Goal: Information Seeking & Learning: Learn about a topic

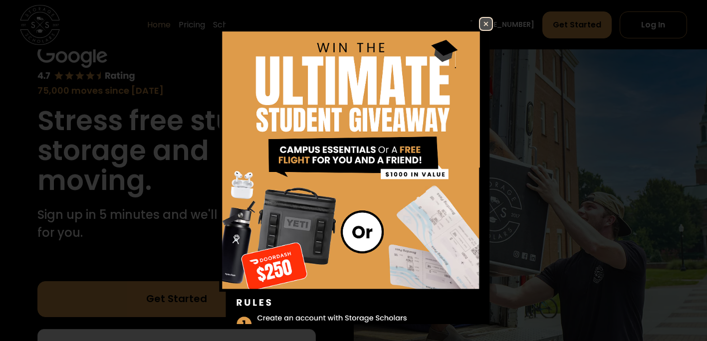
click at [480, 17] on link at bounding box center [486, 24] width 14 height 14
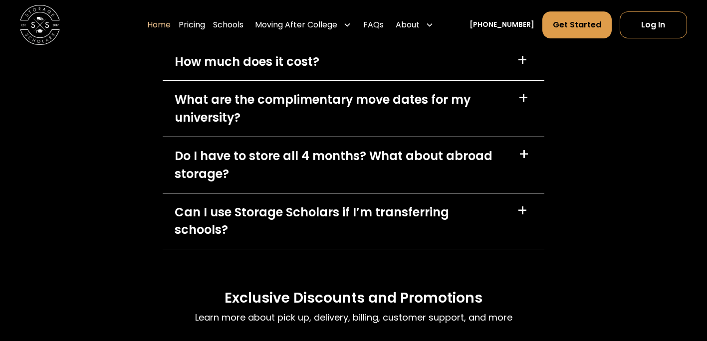
scroll to position [2855, 0]
click at [339, 179] on div "Do I have to store all 4 months? What about abroad storage?" at bounding box center [341, 166] width 332 height 36
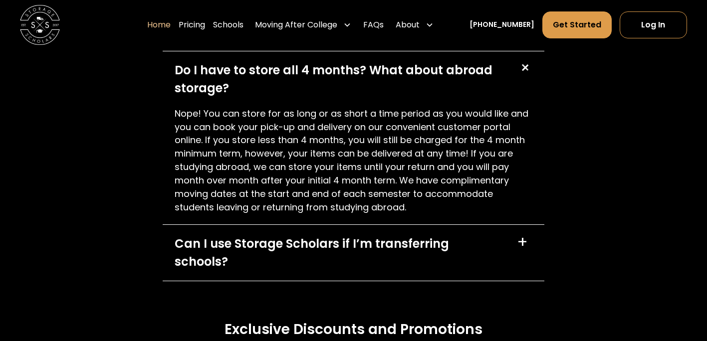
scroll to position [2942, 0]
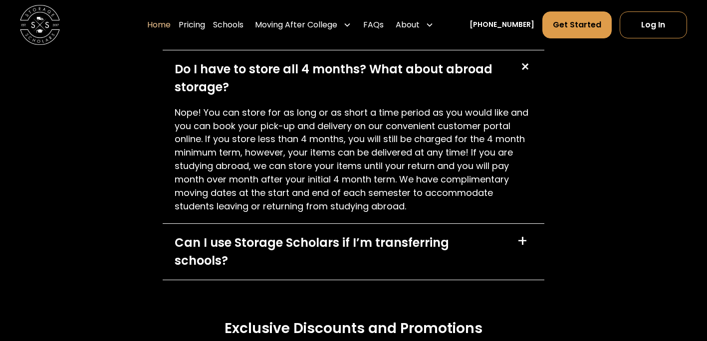
click at [260, 250] on div "Can I use Storage Scholars if I’m transferring schools?" at bounding box center [340, 252] width 330 height 36
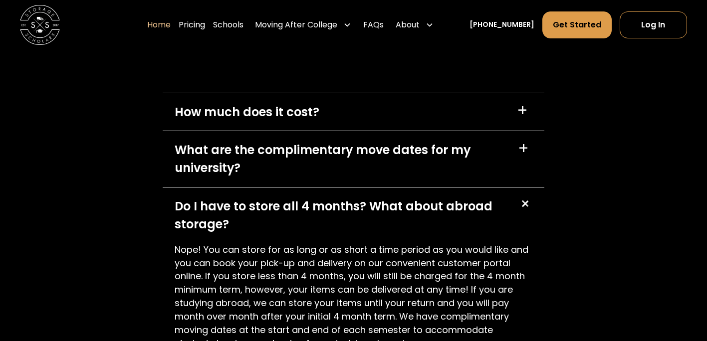
scroll to position [2792, 0]
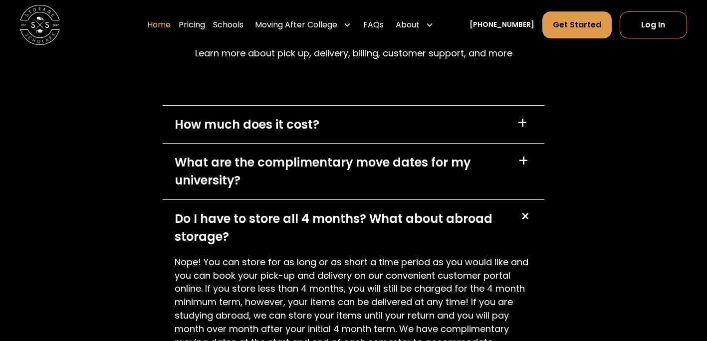
click at [266, 173] on div "What are the complimentary move dates for my university?" at bounding box center [341, 172] width 332 height 36
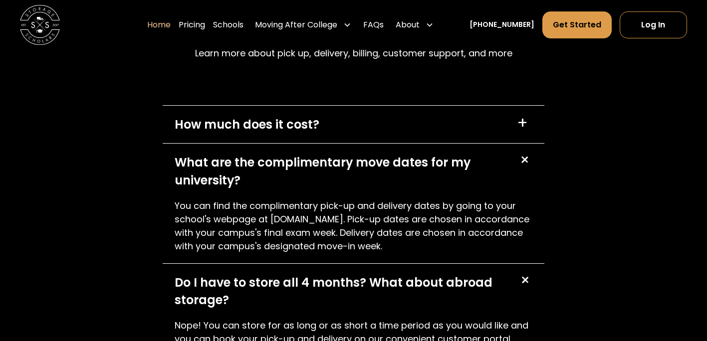
click at [263, 127] on div "How much does it cost?" at bounding box center [247, 125] width 145 height 18
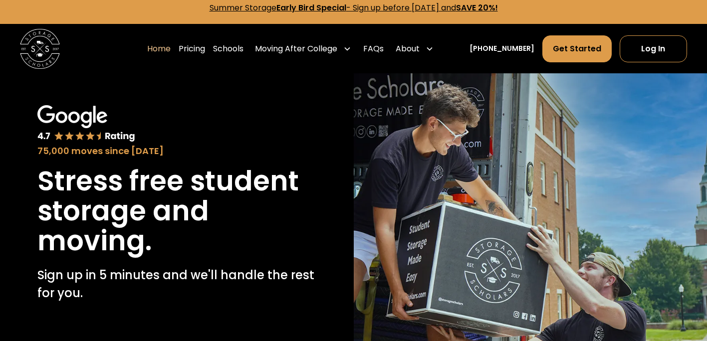
scroll to position [7, 0]
click at [202, 48] on link "Pricing" at bounding box center [192, 49] width 26 height 28
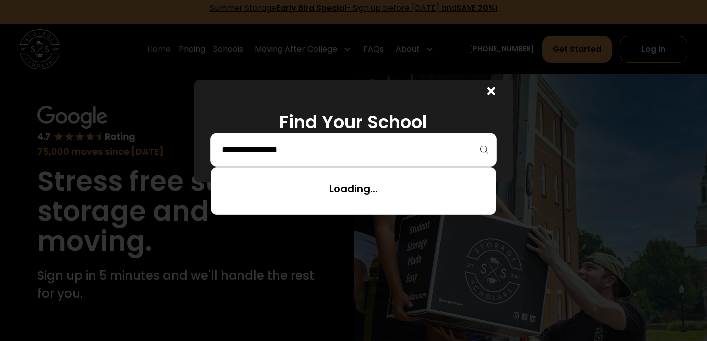
click at [345, 156] on input "search" at bounding box center [352, 149] width 265 height 17
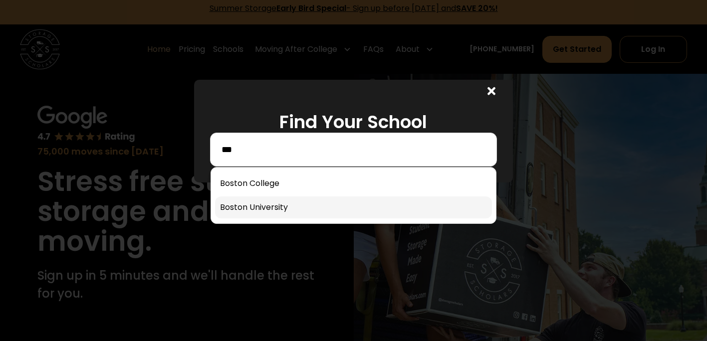
click at [303, 208] on link at bounding box center [353, 207] width 276 height 22
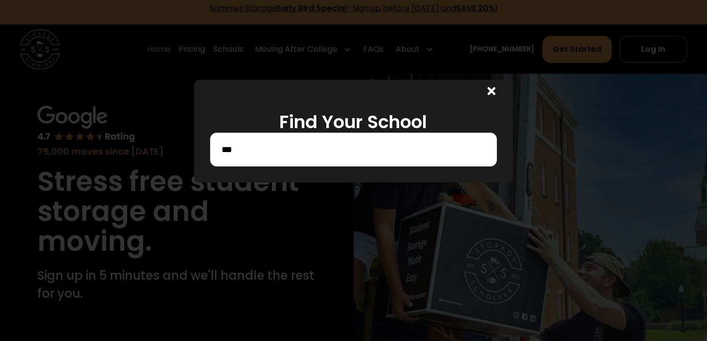
click at [309, 143] on input "***" at bounding box center [352, 149] width 265 height 17
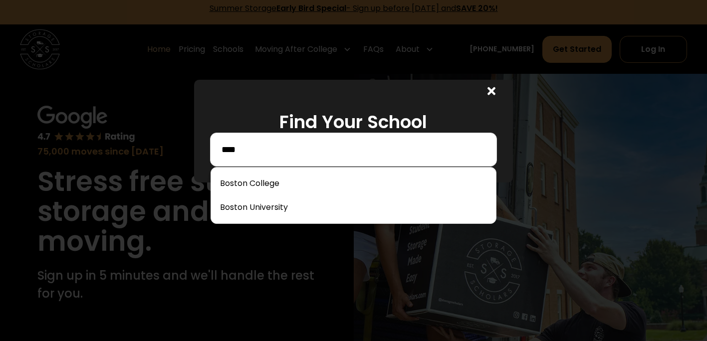
type input "****"
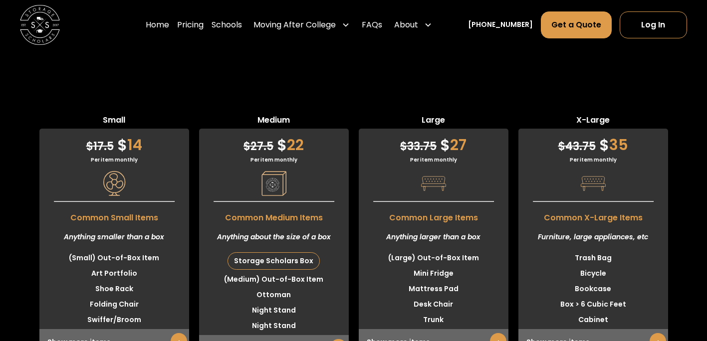
scroll to position [2484, 0]
click at [277, 252] on div "Storage Scholars Box" at bounding box center [273, 260] width 91 height 16
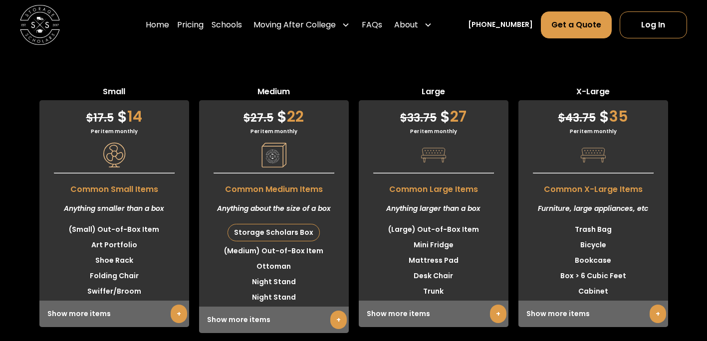
scroll to position [2512, 0]
click at [333, 310] on link "+" at bounding box center [338, 319] width 16 height 18
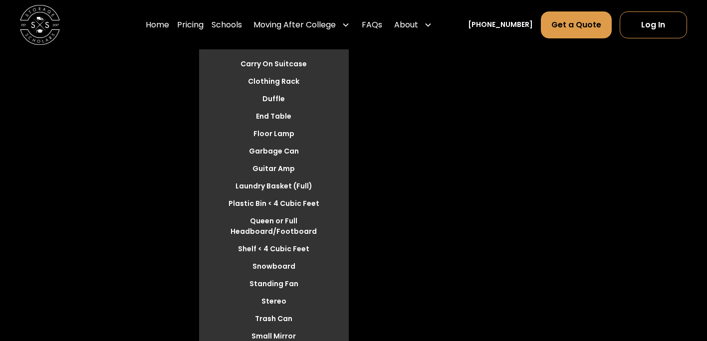
scroll to position [2900, 0]
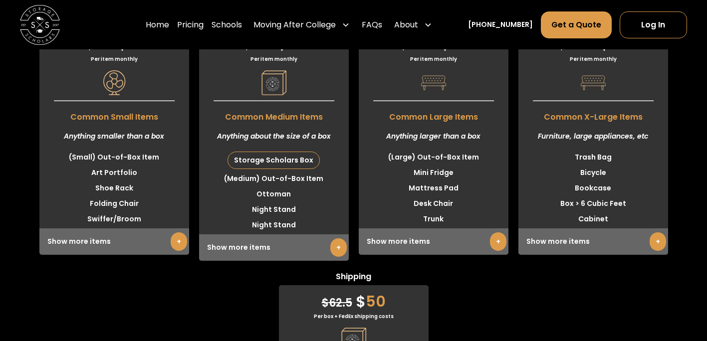
scroll to position [2581, 0]
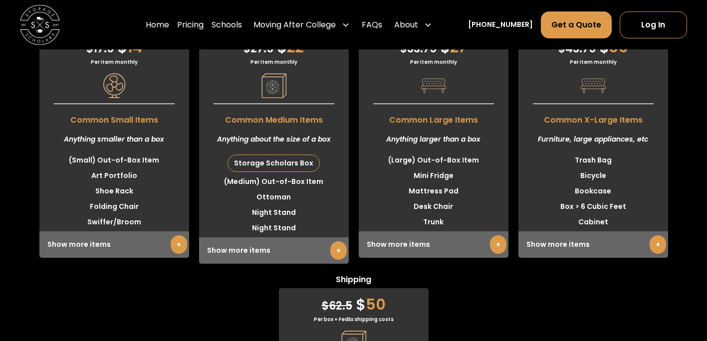
click at [490, 235] on link "+" at bounding box center [498, 244] width 16 height 18
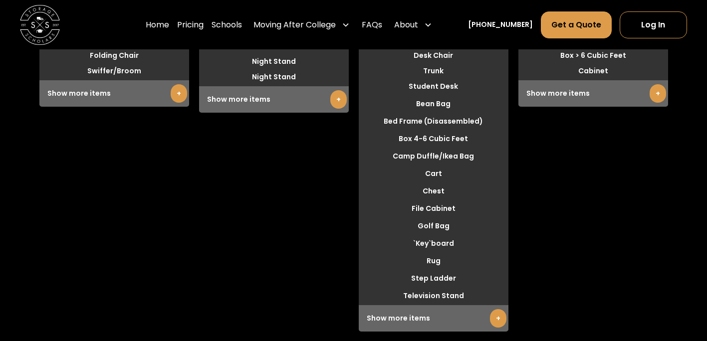
scroll to position [2732, 0]
click at [496, 309] on link "+" at bounding box center [498, 318] width 16 height 18
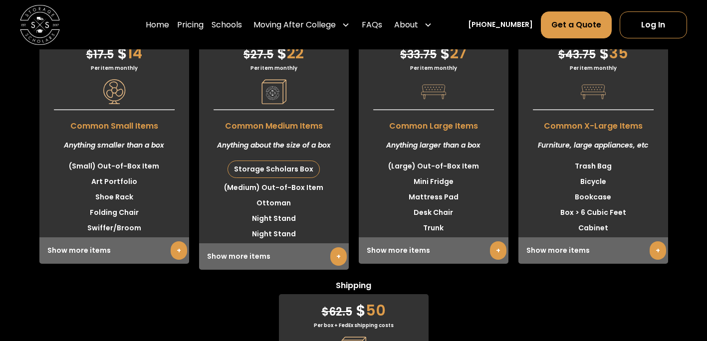
scroll to position [2544, 0]
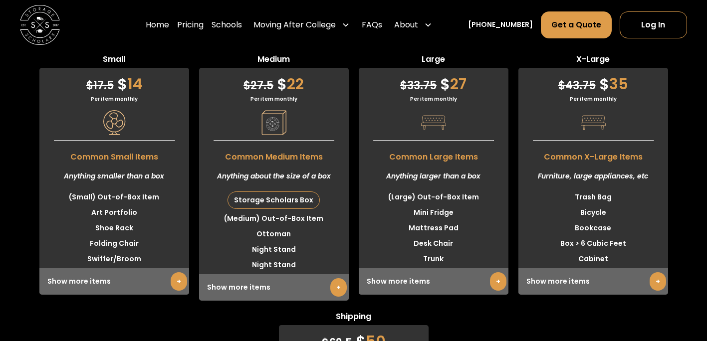
click at [662, 272] on link "+" at bounding box center [657, 281] width 16 height 18
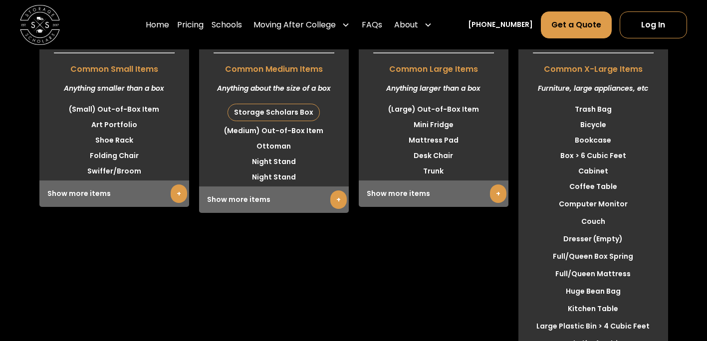
scroll to position [2632, 0]
click at [171, 184] on link "+" at bounding box center [179, 193] width 16 height 18
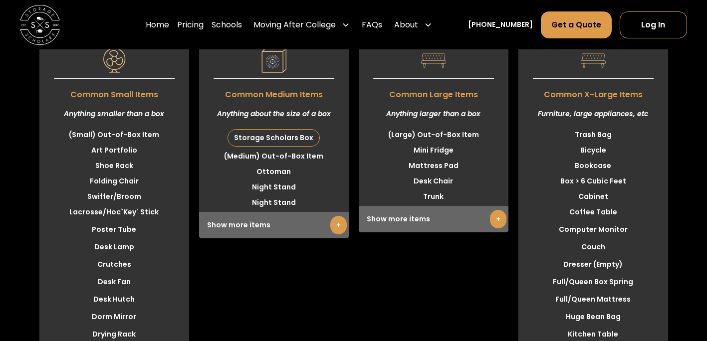
scroll to position [2607, 0]
